Goal: Information Seeking & Learning: Check status

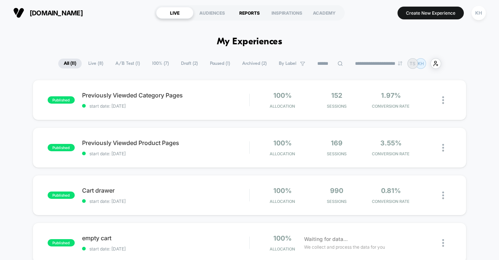
click at [256, 9] on div "REPORTS" at bounding box center [249, 13] width 37 height 12
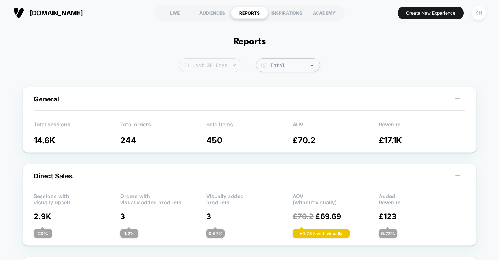
click at [231, 65] on span "Last 30 Days" at bounding box center [210, 65] width 63 height 14
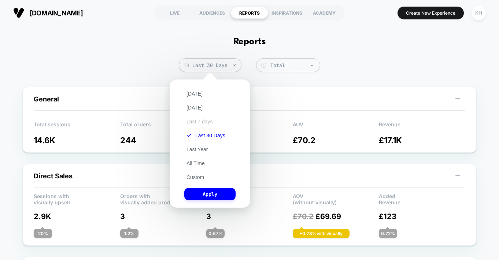
click at [199, 120] on button "Last 7 days" at bounding box center [199, 121] width 31 height 7
click at [210, 193] on button "Apply" at bounding box center [209, 194] width 51 height 12
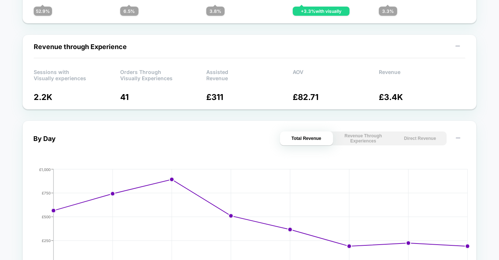
scroll to position [315, 0]
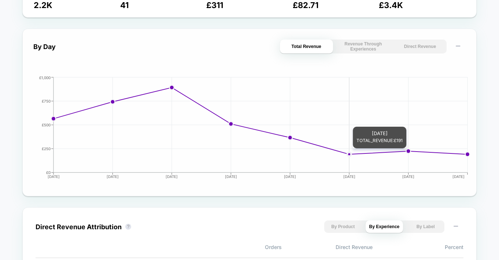
click at [346, 153] on icon "[DATE] [DATE] [DATE] [DATE] [DATE] [DATE] [DATE] [DATE] £0 £250 £500 £750 £1,000" at bounding box center [250, 131] width 440 height 110
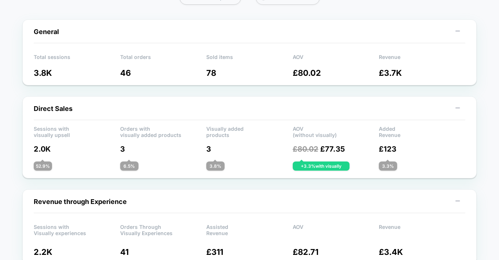
scroll to position [0, 0]
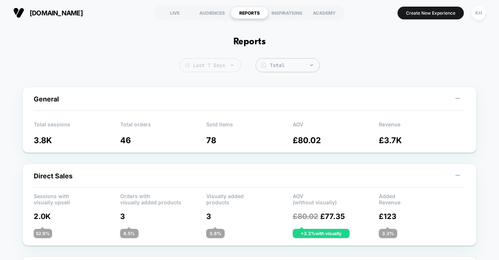
click at [230, 64] on span "Last 7 Days" at bounding box center [211, 65] width 62 height 14
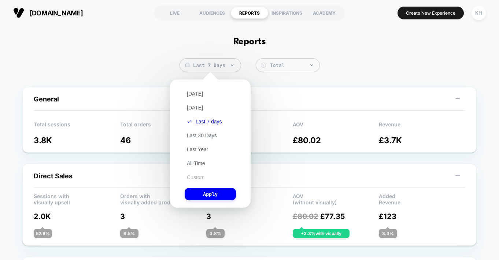
click at [195, 175] on button "Custom" at bounding box center [196, 177] width 22 height 7
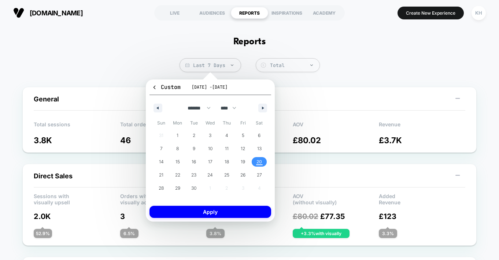
click at [298, 89] on div "General Total sessions 3.8K Total orders 46 Sold items 78 AOV £ 80.02 Revenue £…" at bounding box center [249, 120] width 455 height 66
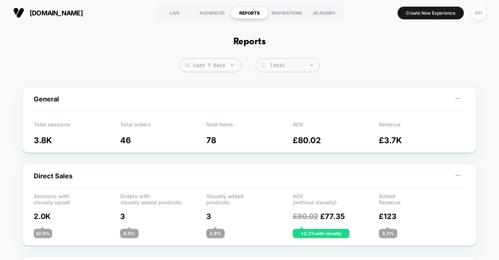
click at [309, 66] on div at bounding box center [311, 66] width 5 height 5
click at [214, 12] on div "AUDIENCES" at bounding box center [212, 13] width 37 height 12
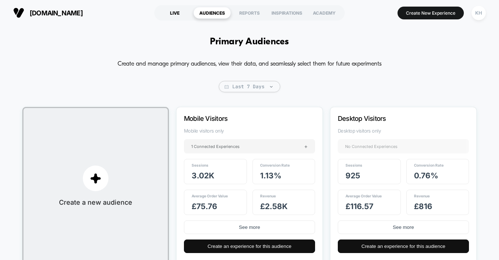
click at [175, 10] on div "LIVE" at bounding box center [174, 13] width 37 height 12
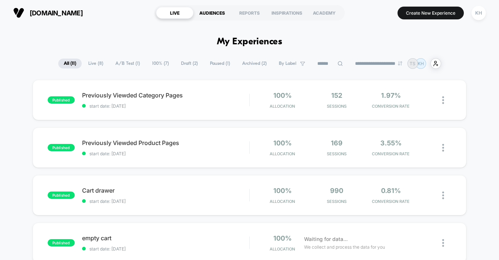
click at [214, 14] on div "AUDIENCES" at bounding box center [212, 13] width 37 height 12
